Goal: Task Accomplishment & Management: Use online tool/utility

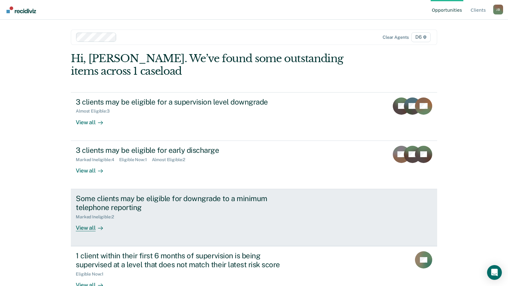
scroll to position [18, 0]
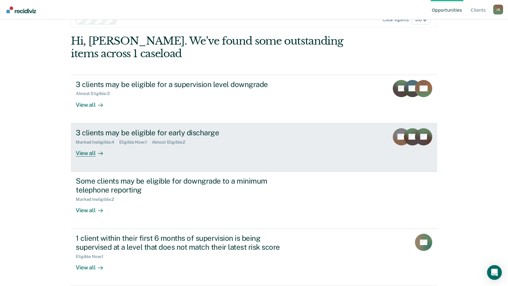
click at [91, 153] on div "View all" at bounding box center [93, 151] width 34 height 12
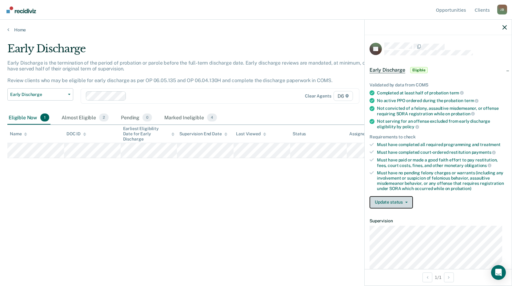
click at [383, 203] on button "Update status" at bounding box center [391, 202] width 43 height 12
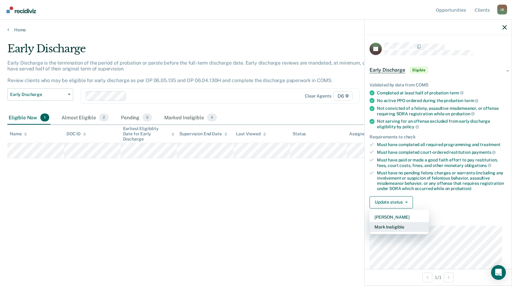
click at [382, 229] on button "Mark Ineligible" at bounding box center [399, 227] width 59 height 10
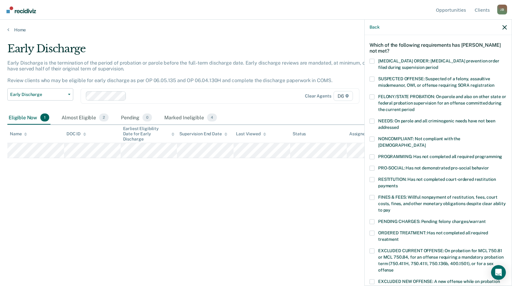
scroll to position [92, 0]
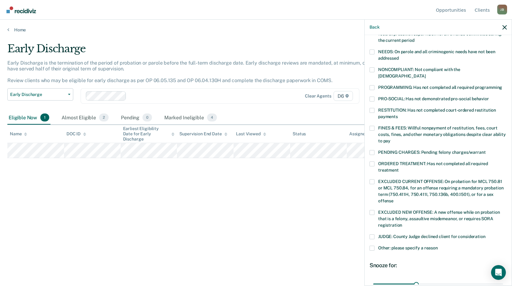
click at [373, 126] on span at bounding box center [372, 128] width 5 height 5
click at [391, 139] on input "FINES & FEES: Willful nonpayment of restitution, fees, court costs, fines, and …" at bounding box center [391, 139] width 0 height 0
drag, startPoint x: 415, startPoint y: 279, endPoint x: 497, endPoint y: 284, distance: 82.0
type input "90"
click at [497, 284] on input "range" at bounding box center [439, 284] width 130 height 11
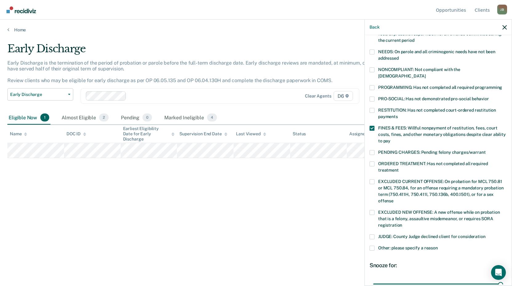
click at [323, 253] on div "Early Discharge Early Discharge is the termination of the period of probation o…" at bounding box center [256, 151] width 498 height 217
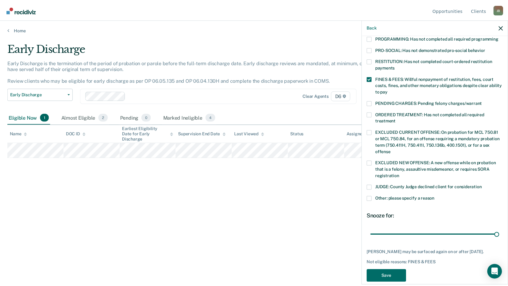
scroll to position [144, 0]
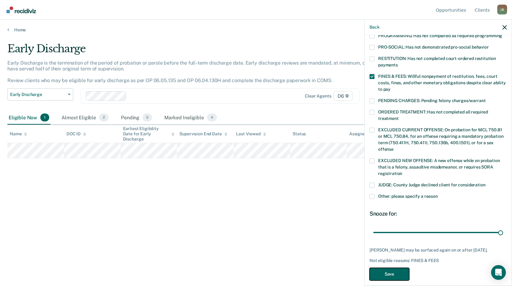
click at [400, 268] on button "Save" at bounding box center [390, 274] width 40 height 13
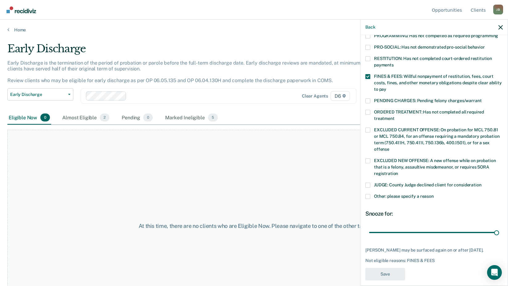
scroll to position [142, 0]
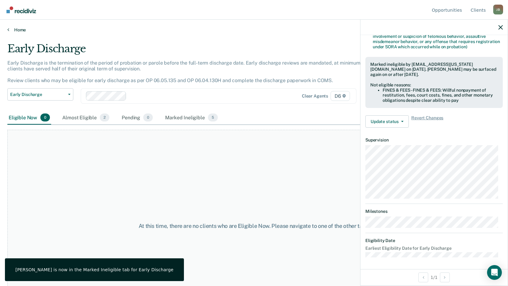
click at [9, 30] on icon at bounding box center [8, 29] width 2 height 5
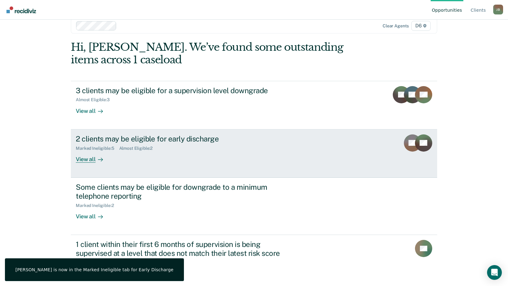
scroll to position [18, 0]
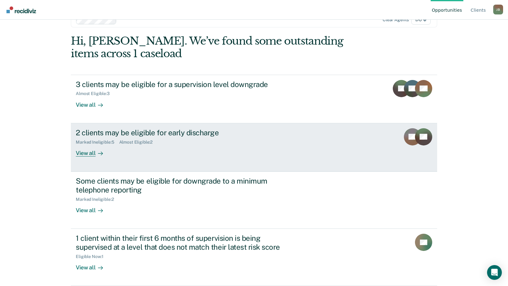
click at [131, 143] on div "Almost Eligible : 2" at bounding box center [138, 142] width 38 height 5
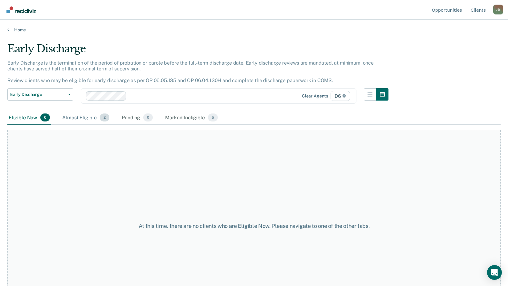
click at [92, 119] on div "Almost Eligible 2" at bounding box center [86, 118] width 50 height 14
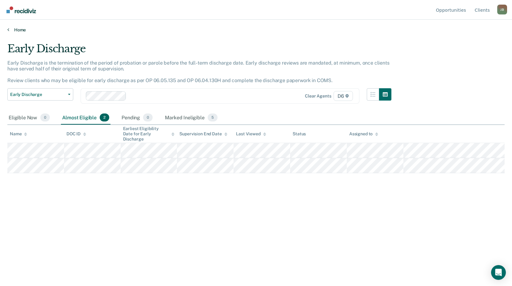
click at [20, 32] on link "Home" at bounding box center [256, 30] width 498 height 6
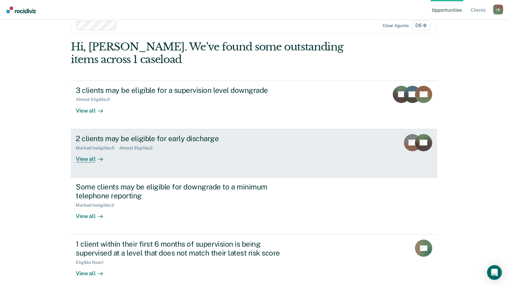
scroll to position [18, 0]
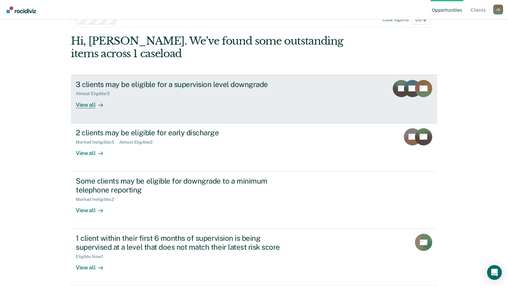
click at [89, 106] on div "View all" at bounding box center [93, 102] width 34 height 12
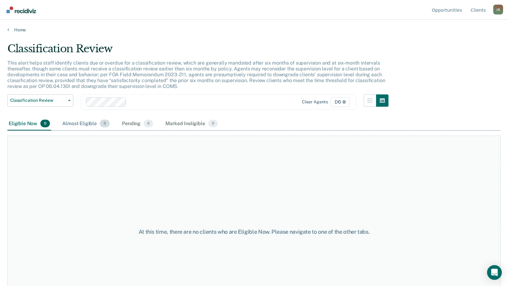
click at [86, 126] on div "Almost Eligible 3" at bounding box center [86, 124] width 50 height 14
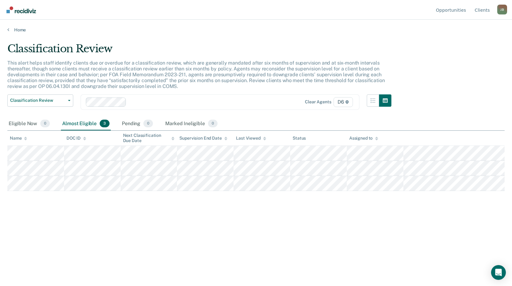
click at [7, 29] on div "Home" at bounding box center [256, 26] width 512 height 13
click at [8, 28] on icon at bounding box center [8, 29] width 2 height 5
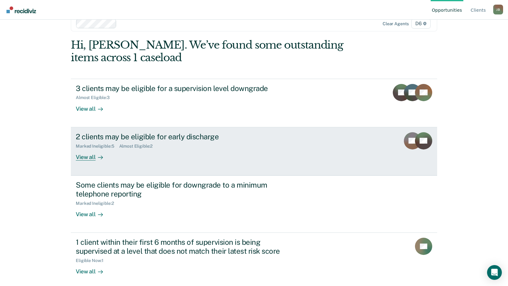
scroll to position [18, 0]
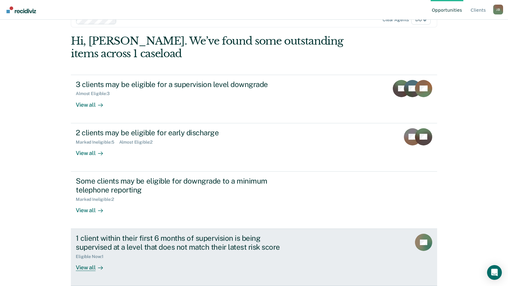
click at [88, 268] on div "View all" at bounding box center [93, 265] width 34 height 12
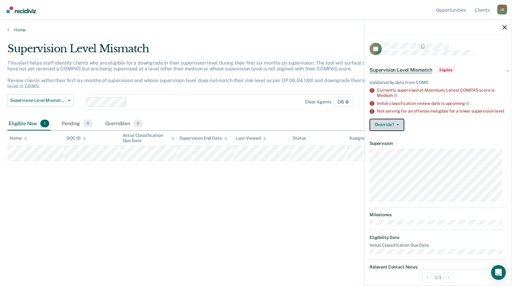
click at [392, 128] on button "Override?" at bounding box center [387, 125] width 35 height 12
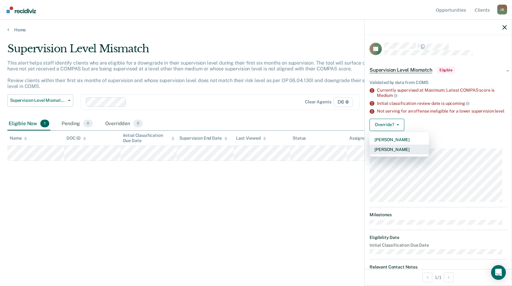
click at [402, 153] on button "[PERSON_NAME]" at bounding box center [399, 150] width 59 height 10
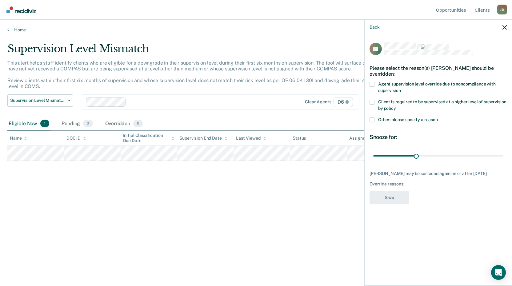
click at [371, 83] on span at bounding box center [372, 84] width 5 height 5
click at [401, 88] on input "Agent supervision level override due to noncompliance with supervision" at bounding box center [401, 88] width 0 height 0
drag, startPoint x: 418, startPoint y: 156, endPoint x: 516, endPoint y: 171, distance: 99.4
type input "90"
click at [504, 161] on input "range" at bounding box center [439, 156] width 130 height 11
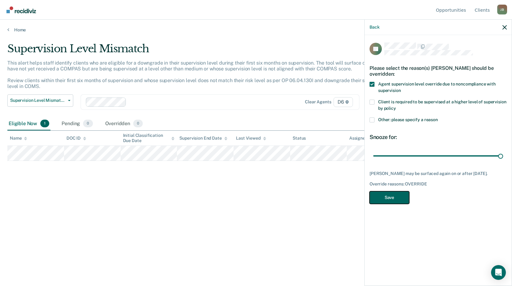
click at [381, 201] on button "Save" at bounding box center [390, 198] width 40 height 13
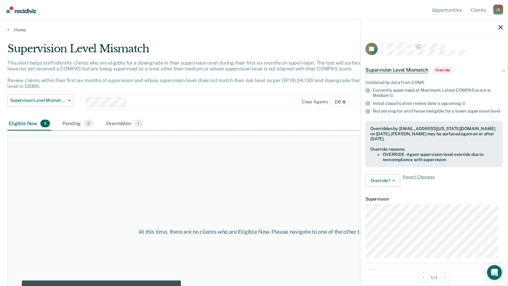
click at [333, 209] on div "At this time, there are no clients who are Eligible Now. Please navigate to one…" at bounding box center [253, 232] width 493 height 193
click at [332, 202] on div "At this time, there are no clients who are Eligible Now. Please navigate to one…" at bounding box center [253, 232] width 493 height 193
click at [500, 26] on icon "button" at bounding box center [500, 27] width 4 height 4
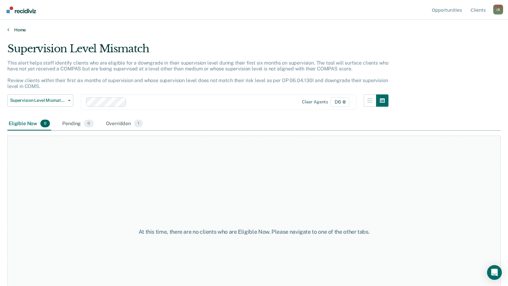
click at [20, 31] on link "Home" at bounding box center [253, 30] width 493 height 6
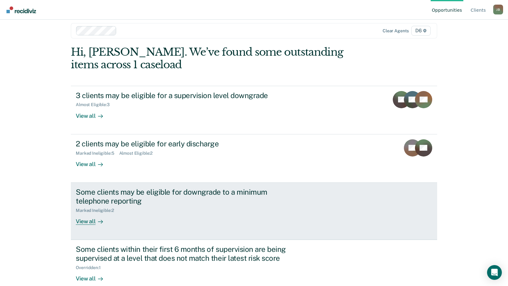
scroll to position [18, 0]
